Goal: Check status: Check status

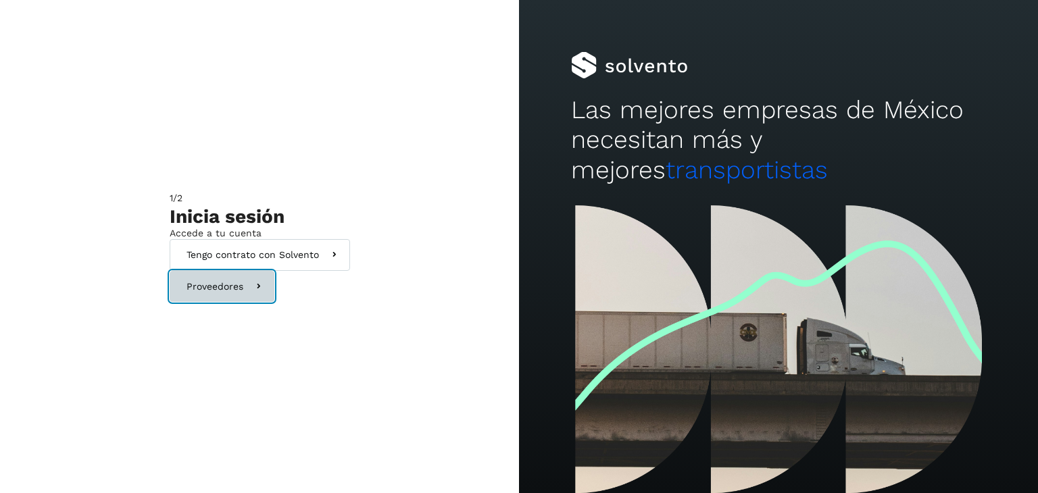
click at [265, 303] on button "Proveedores" at bounding box center [222, 287] width 105 height 32
click at [274, 303] on button "Proveedores" at bounding box center [222, 287] width 105 height 32
click at [266, 294] on icon at bounding box center [258, 287] width 14 height 14
click at [274, 303] on button "Proveedores" at bounding box center [222, 287] width 105 height 32
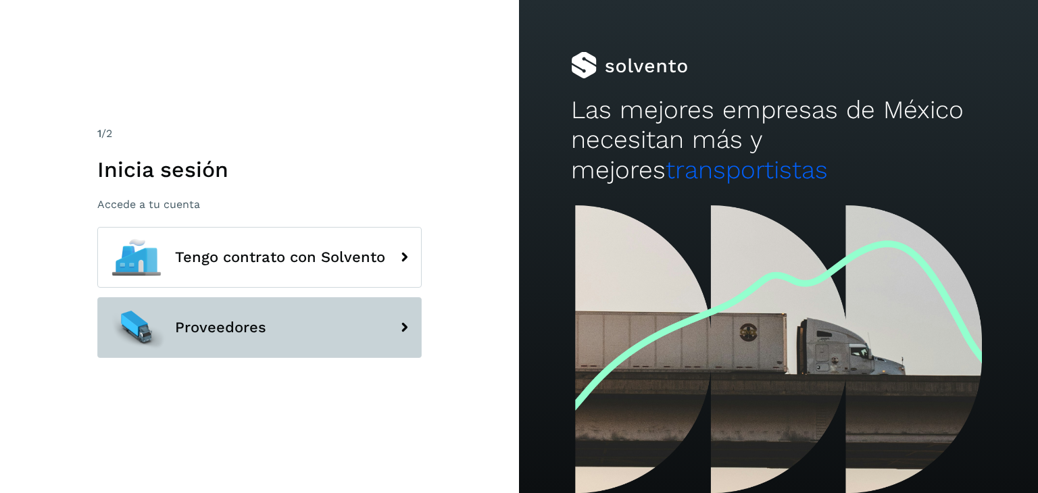
click at [228, 339] on button "Proveedores" at bounding box center [259, 327] width 324 height 61
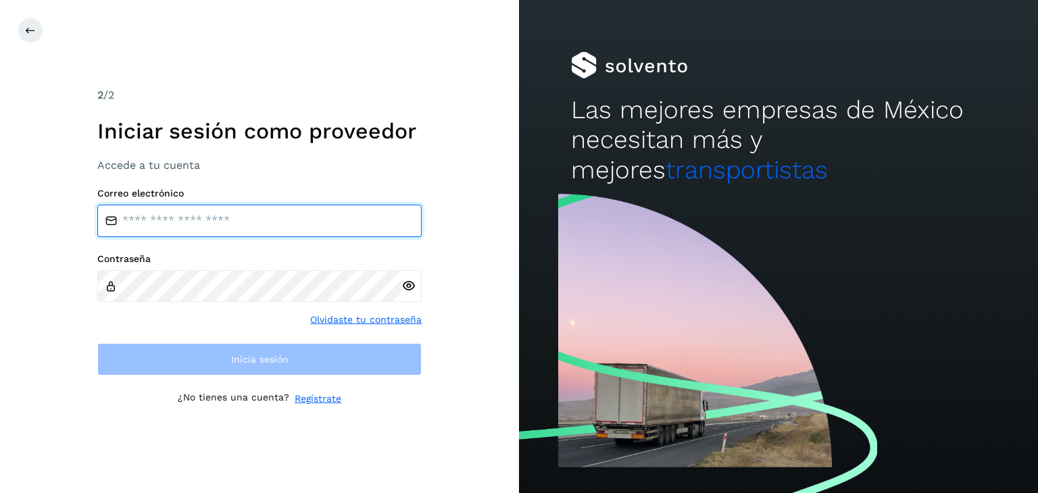
type input "**********"
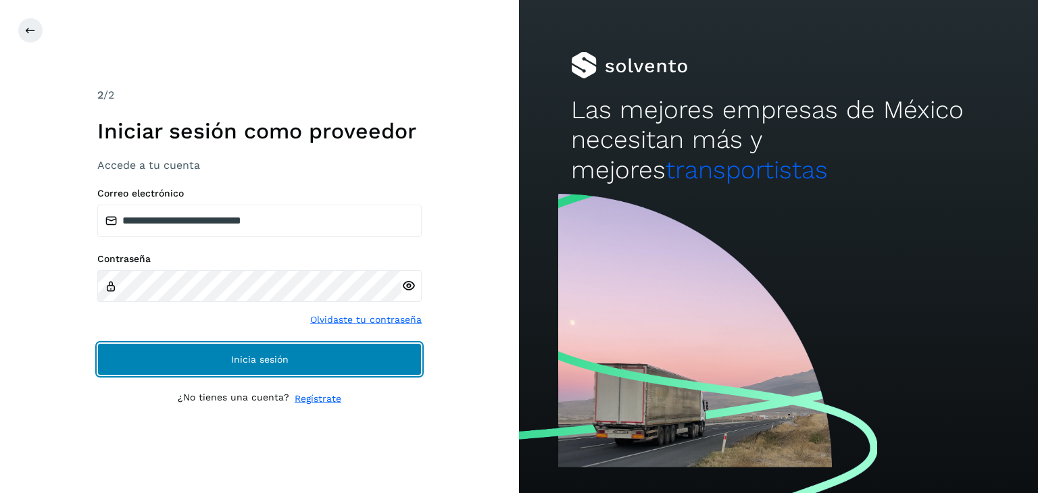
click at [224, 351] on button "Inicia sesión" at bounding box center [259, 359] width 324 height 32
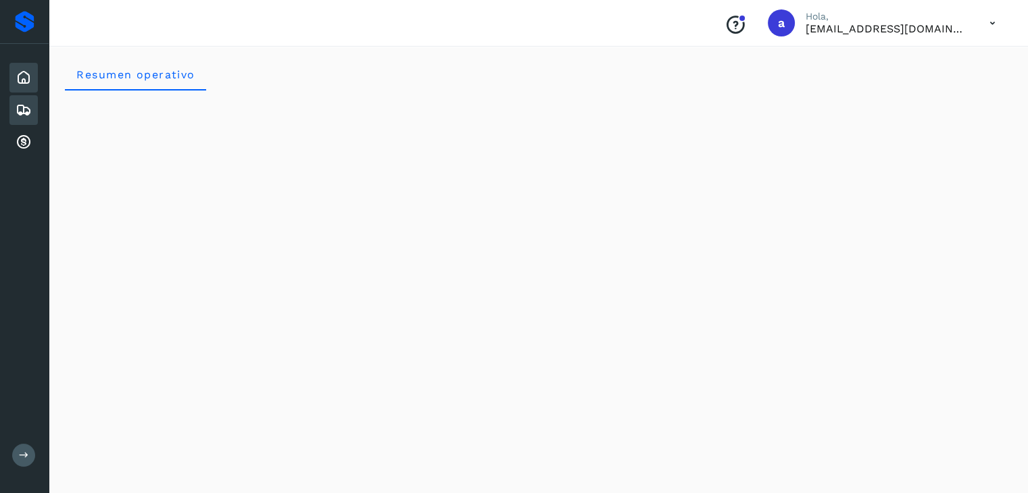
click at [22, 106] on icon at bounding box center [24, 110] width 16 height 16
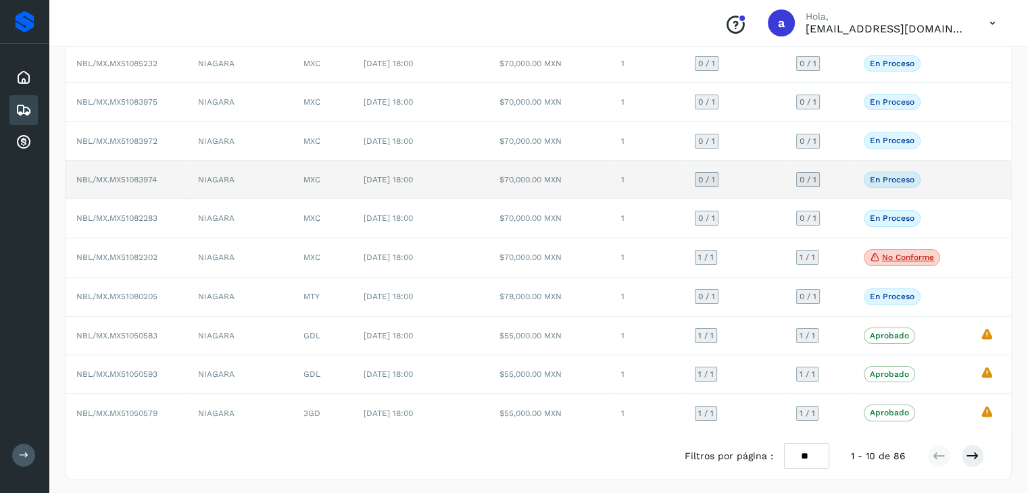
scroll to position [130, 0]
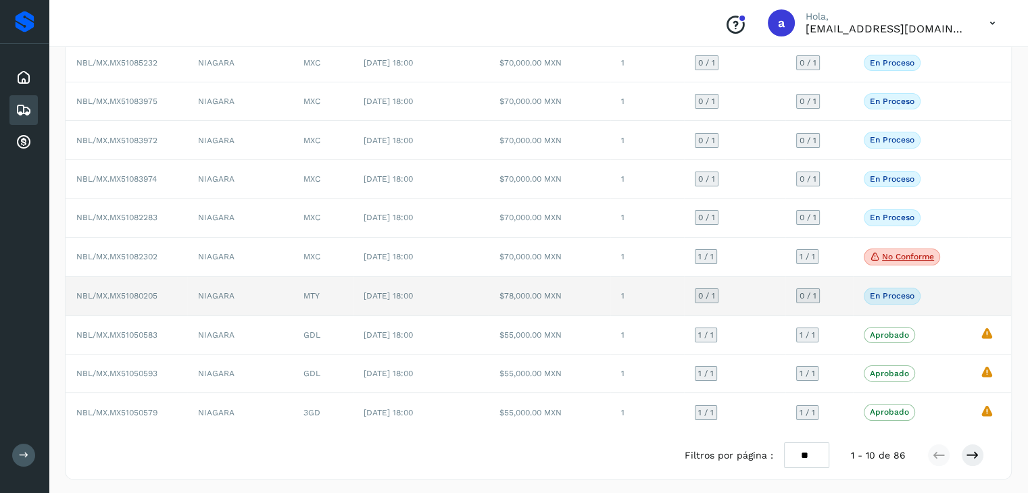
click at [132, 291] on span "NBL/MX.MX51080205" at bounding box center [116, 295] width 81 height 9
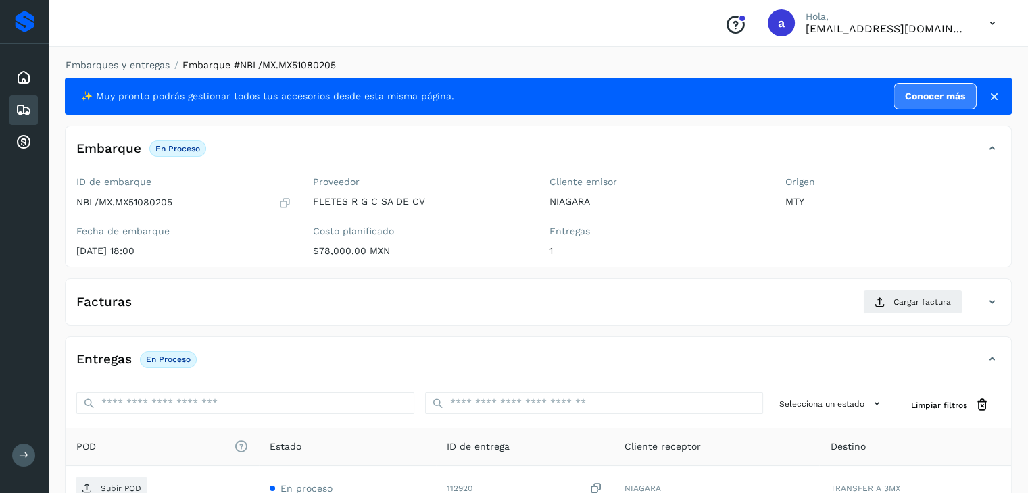
click at [156, 199] on p "NBL/MX.MX51080205" at bounding box center [124, 202] width 96 height 11
copy p "MX51080205"
click at [22, 105] on icon at bounding box center [24, 110] width 16 height 16
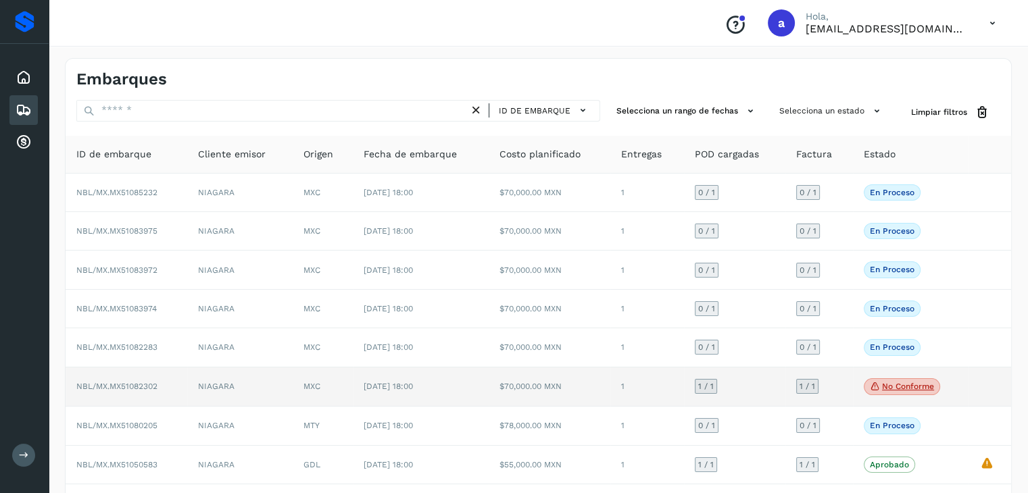
click at [424, 391] on td "[DATE] 18:00" at bounding box center [421, 388] width 136 height 40
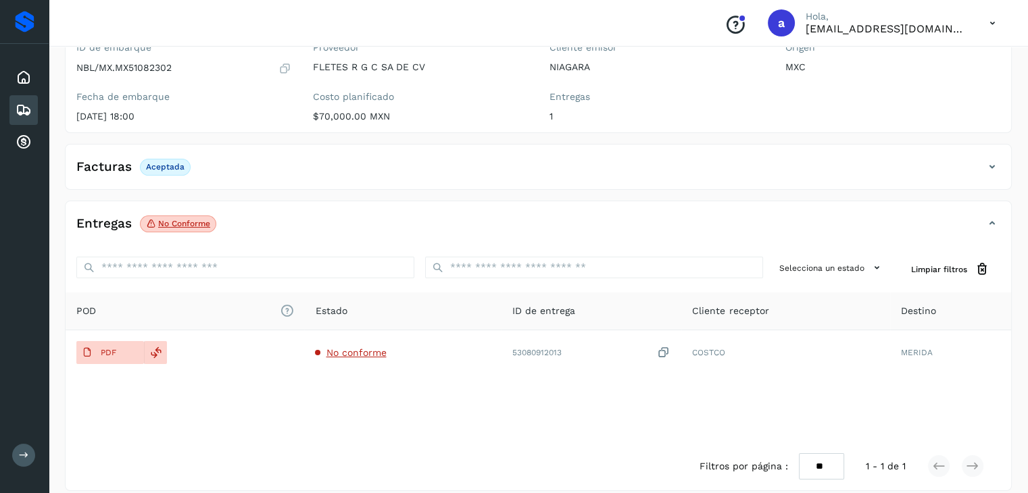
scroll to position [135, 0]
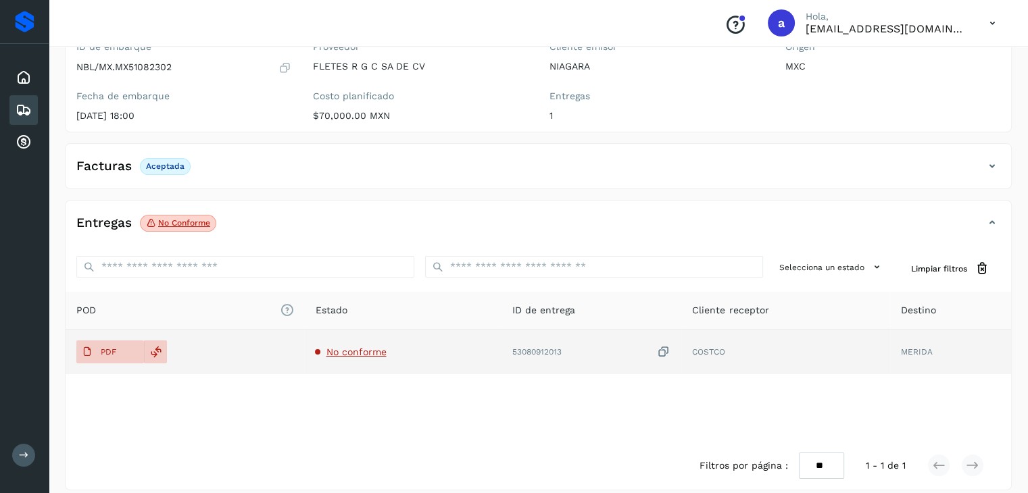
click at [354, 348] on span "No conforme" at bounding box center [356, 352] width 60 height 11
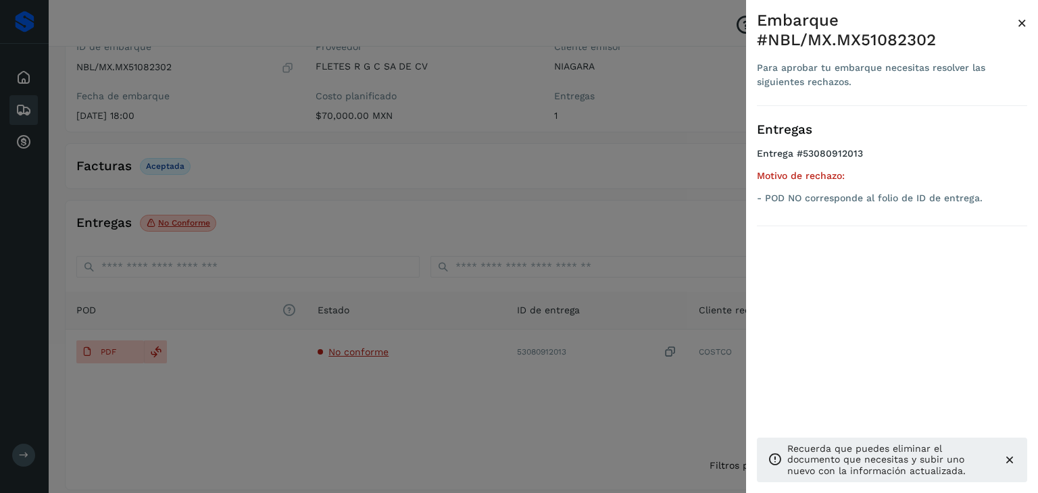
click at [1021, 24] on span "×" at bounding box center [1022, 23] width 10 height 19
